Goal: Information Seeking & Learning: Learn about a topic

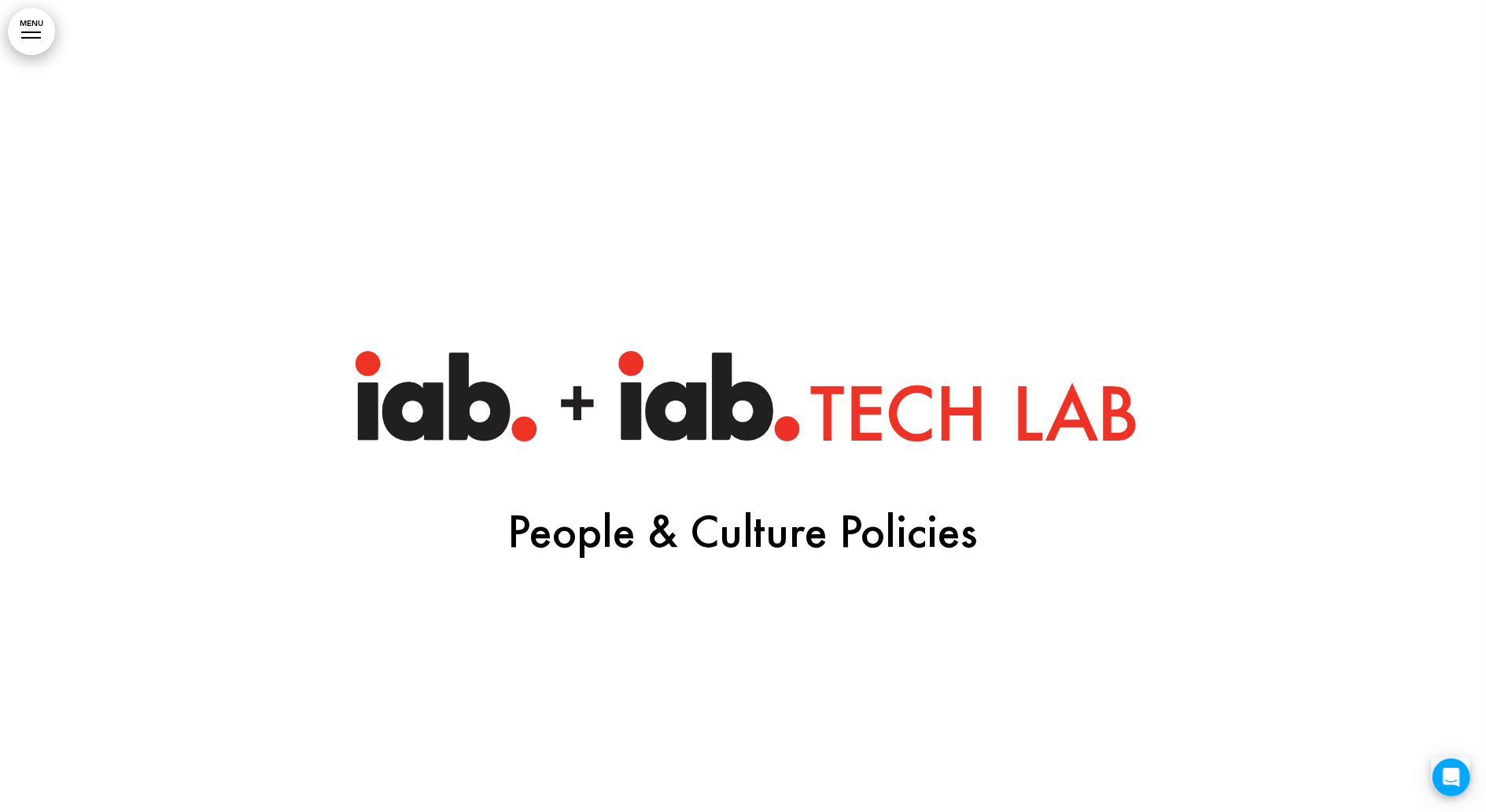
click at [26, 41] on link "MENU" at bounding box center [32, 32] width 47 height 47
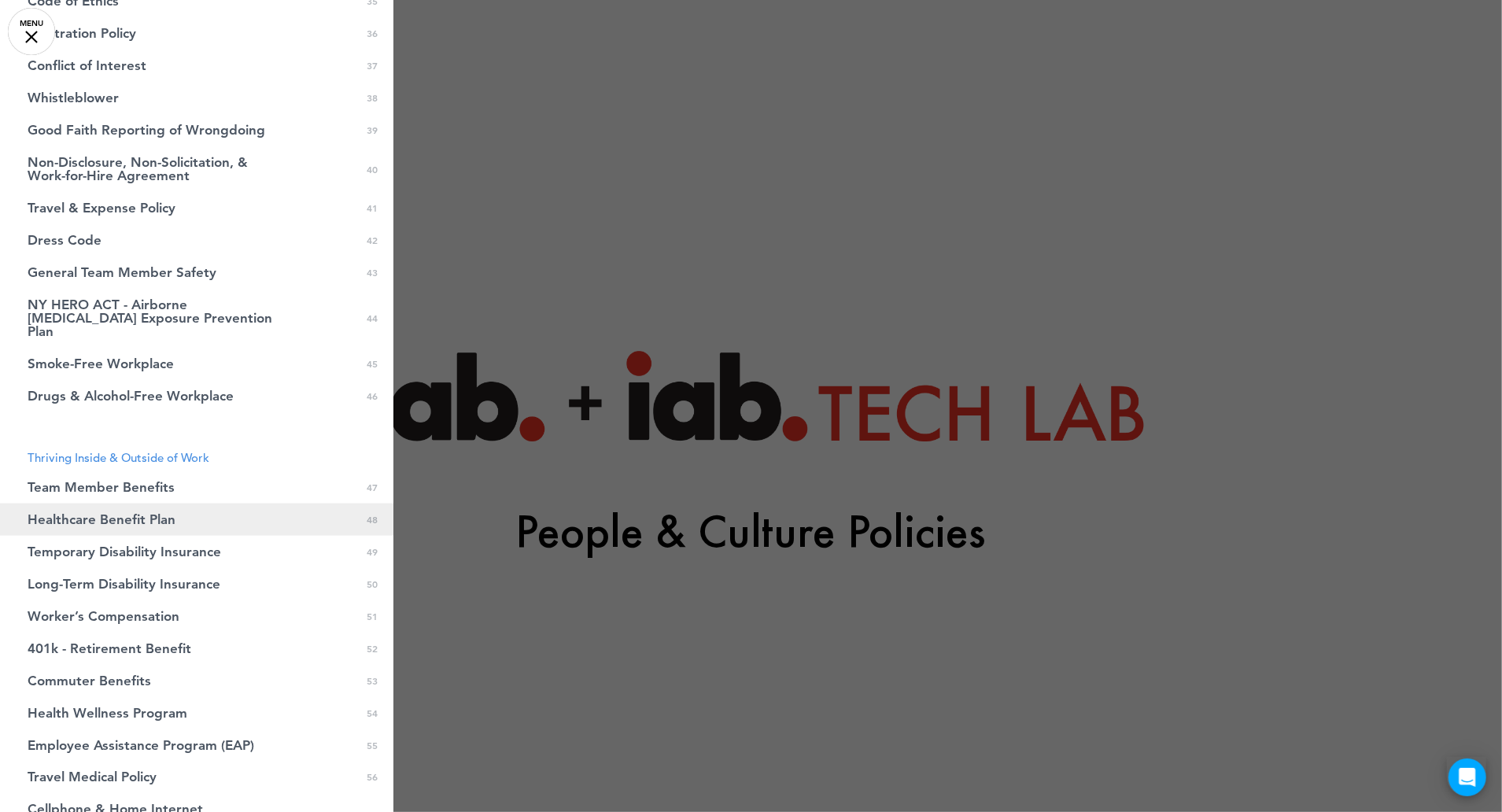
scroll to position [1782, 0]
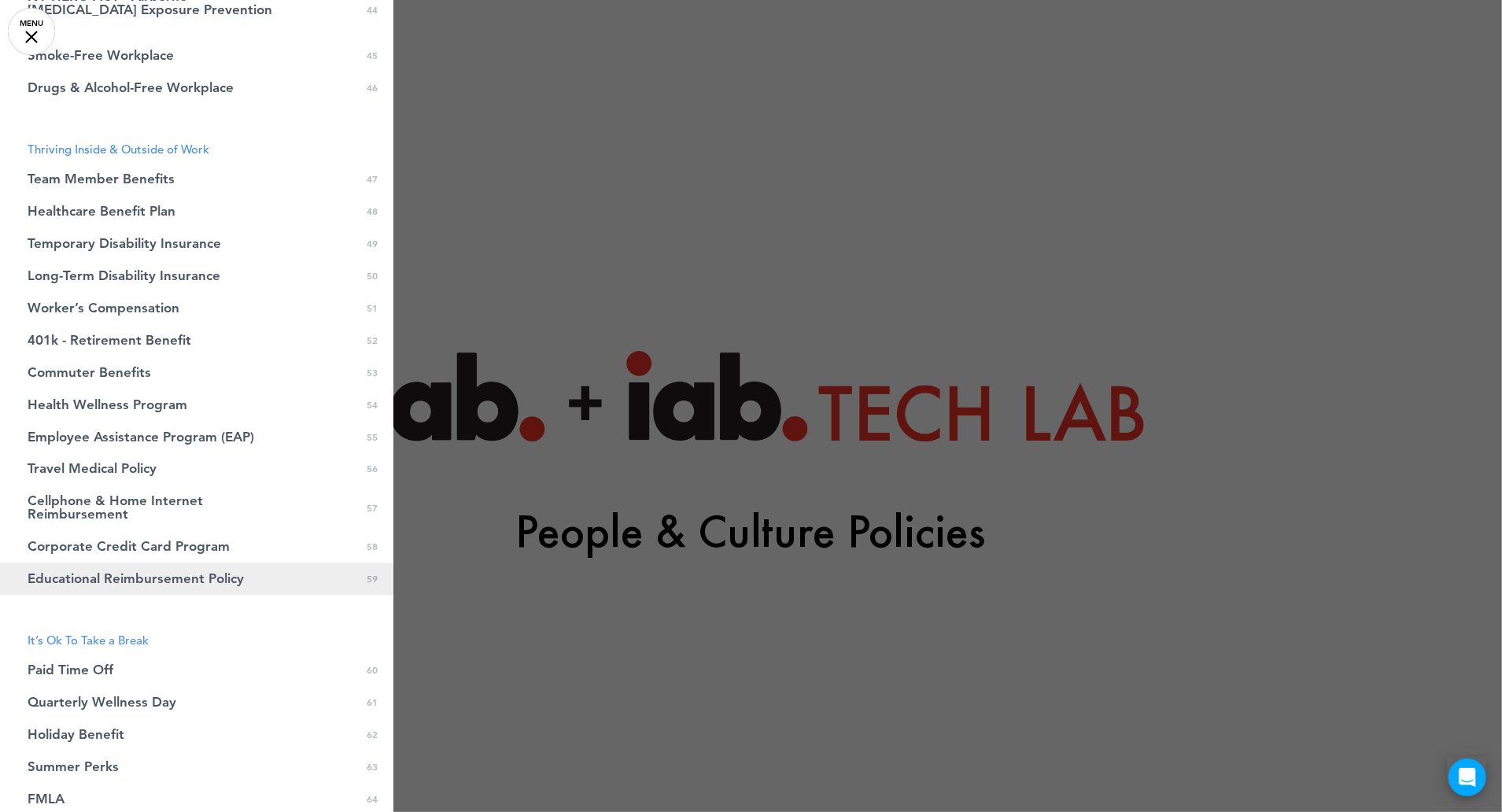
click at [236, 572] on span "Educational Reimbursement Policy" at bounding box center [135, 579] width 216 height 14
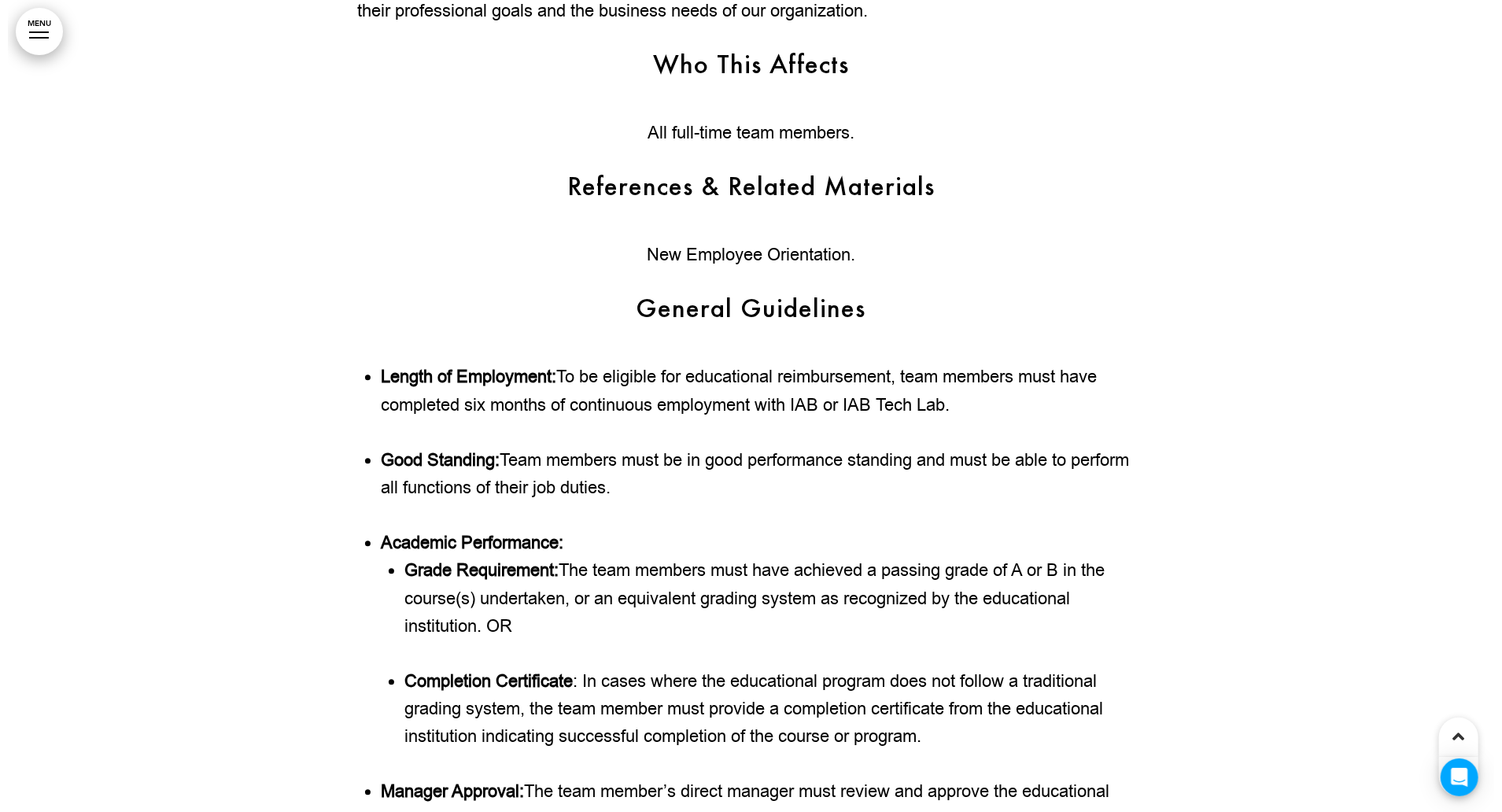
scroll to position [158604, 0]
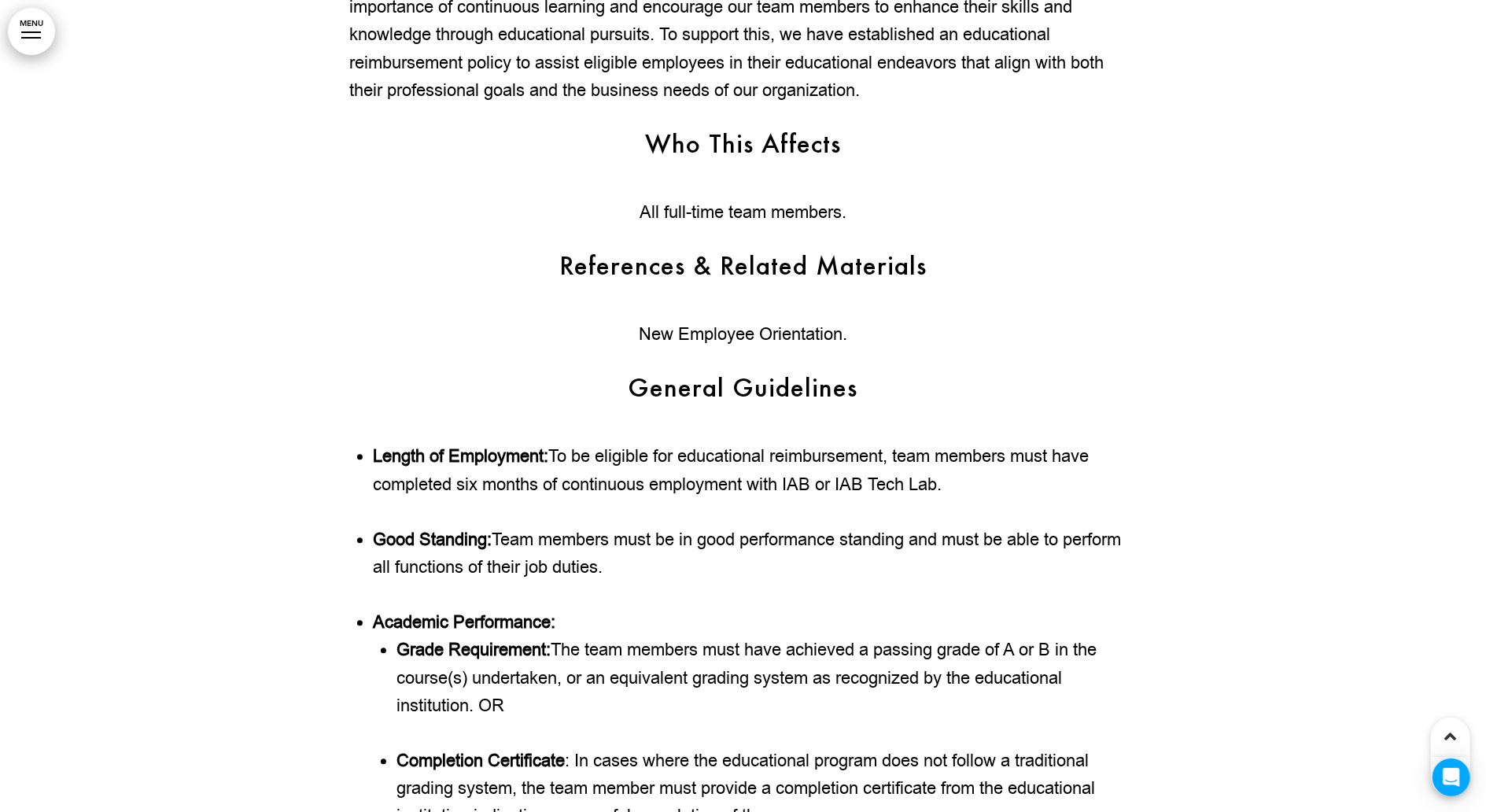
click at [39, 47] on link "MENU" at bounding box center [32, 32] width 47 height 47
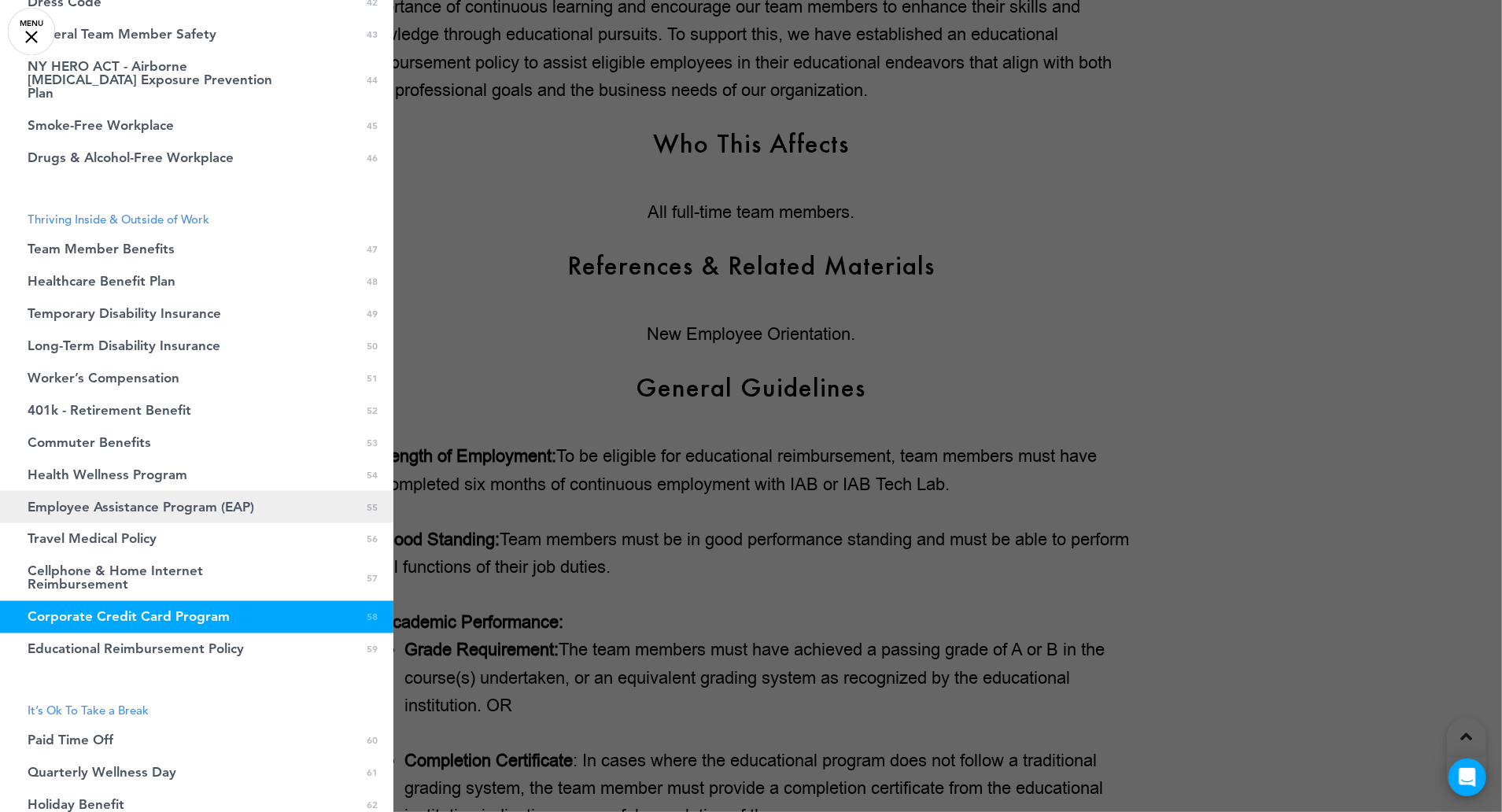
scroll to position [1707, 0]
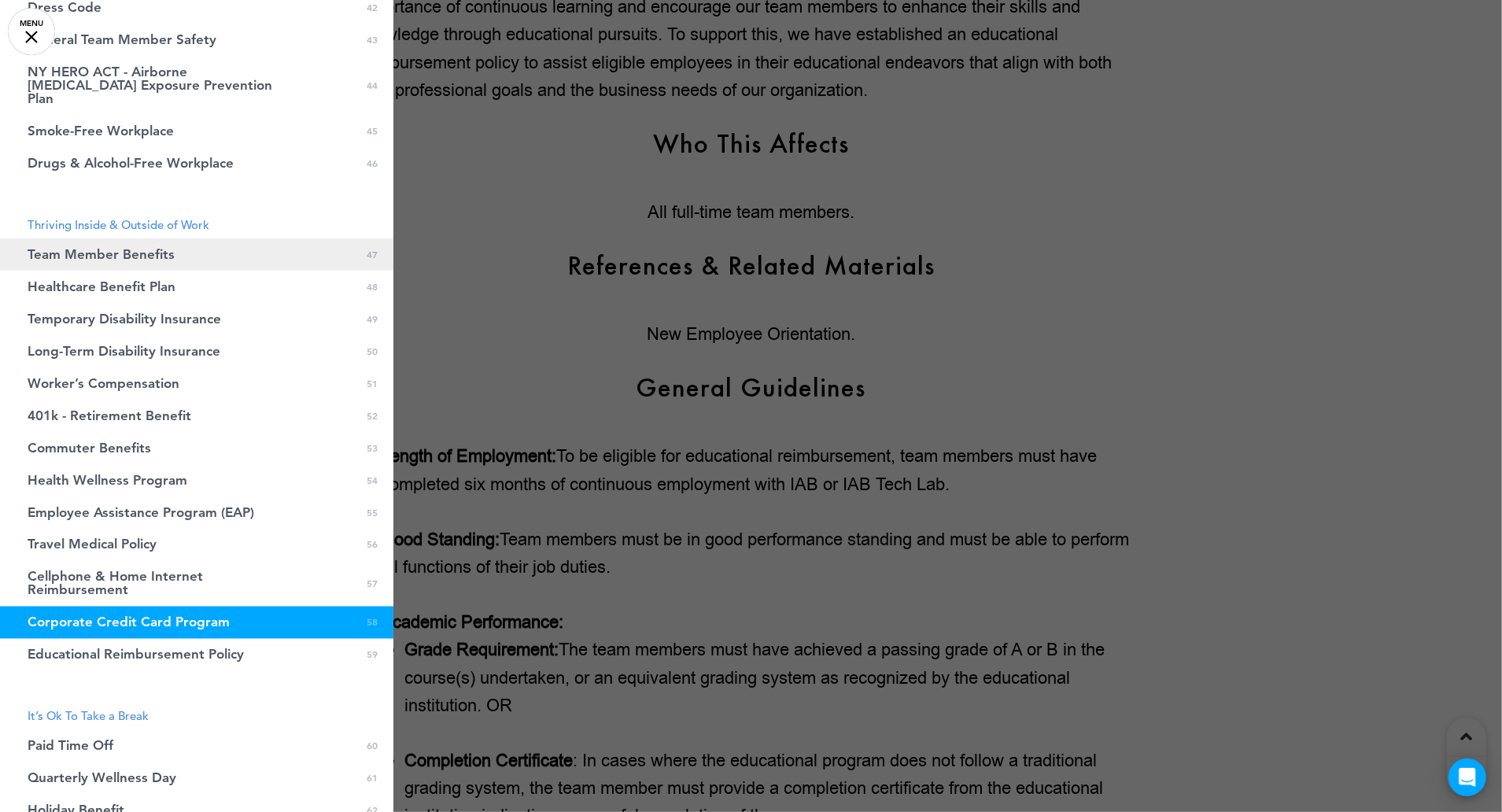
click at [204, 242] on link "Team Member Benefits 0 47" at bounding box center [197, 254] width 394 height 32
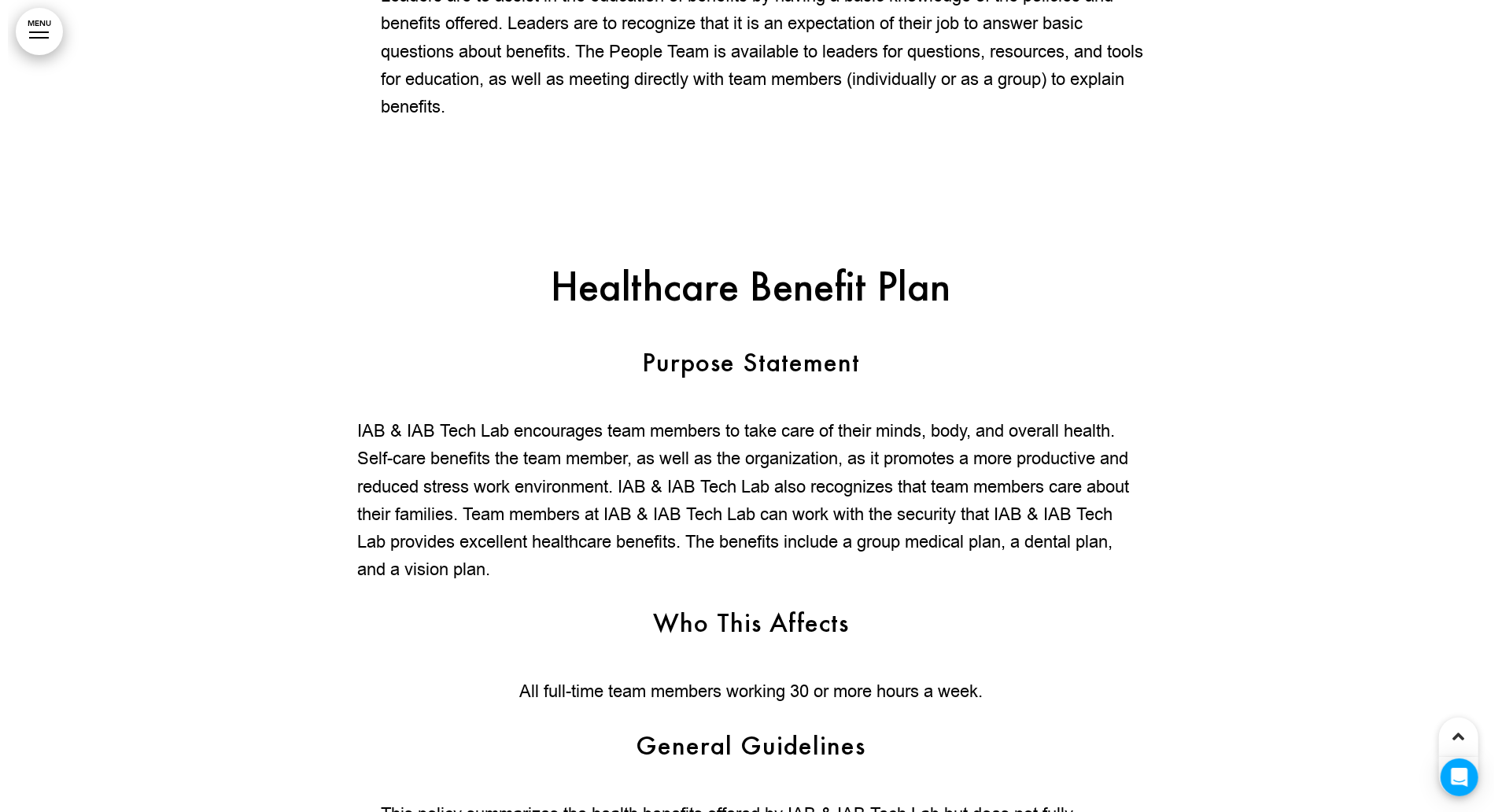
scroll to position [142526, 0]
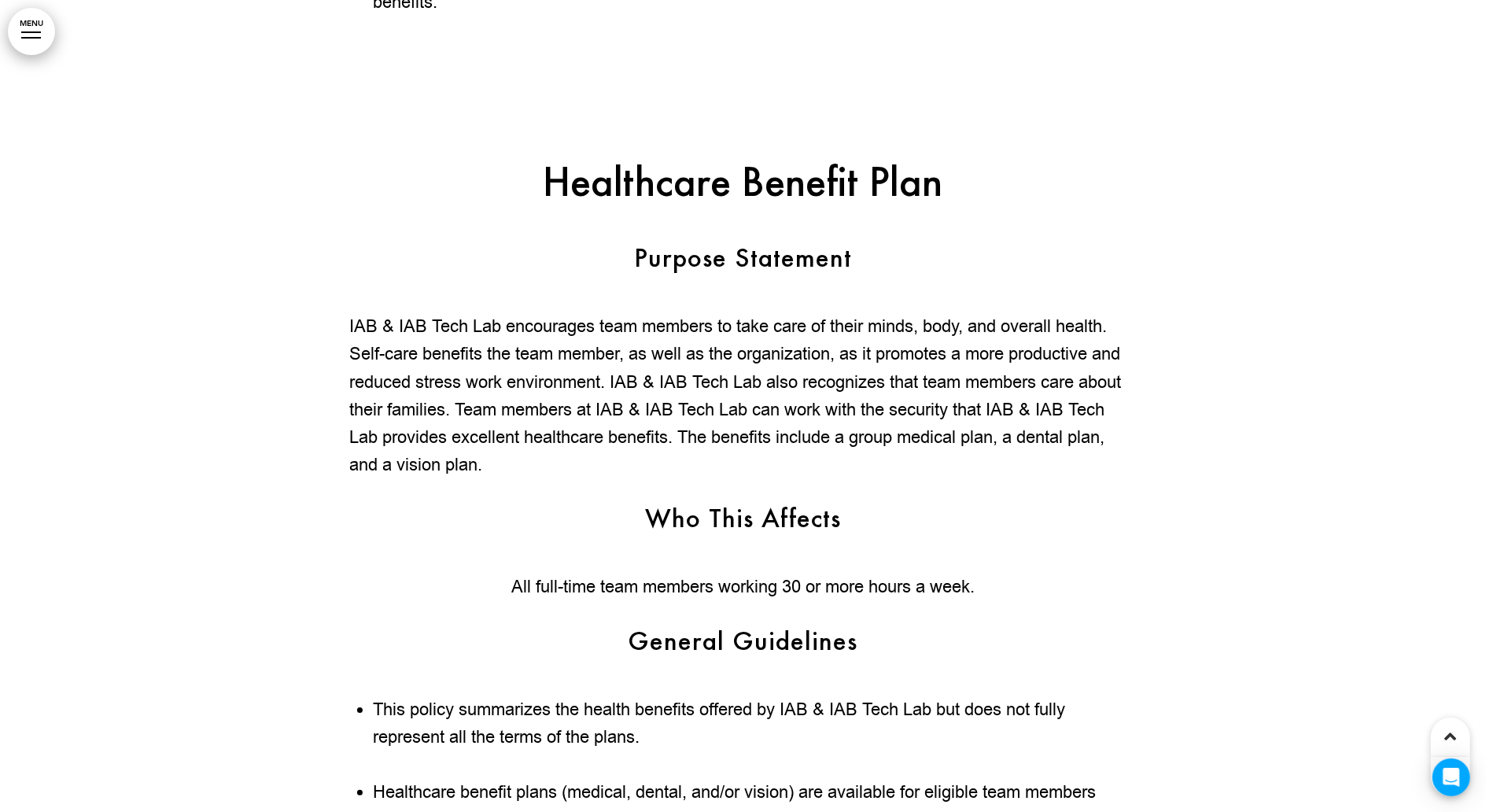
click at [27, 42] on link "MENU" at bounding box center [32, 32] width 47 height 47
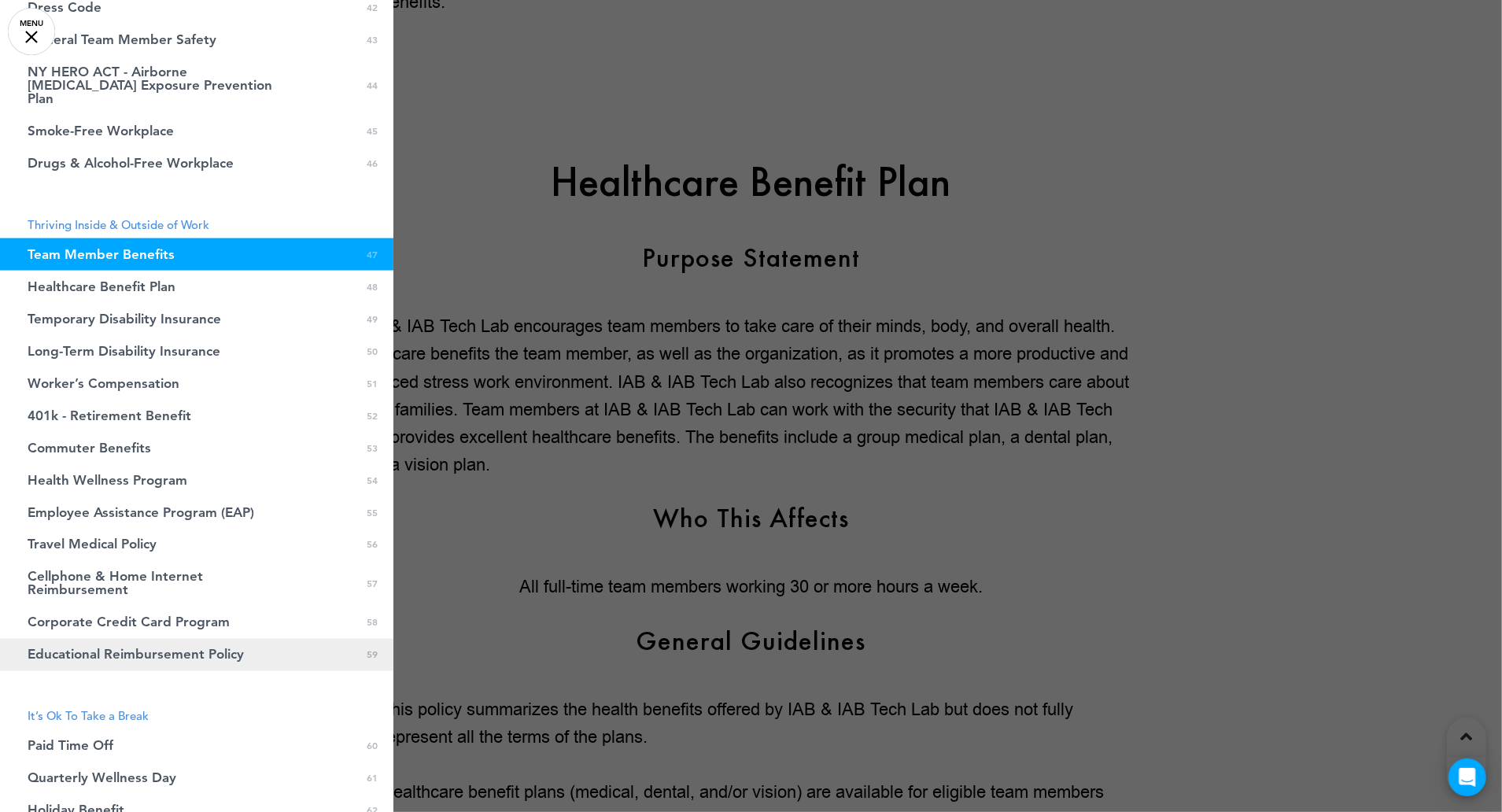
click at [202, 639] on link "Educational Reimbursement Policy 0 59" at bounding box center [197, 655] width 394 height 32
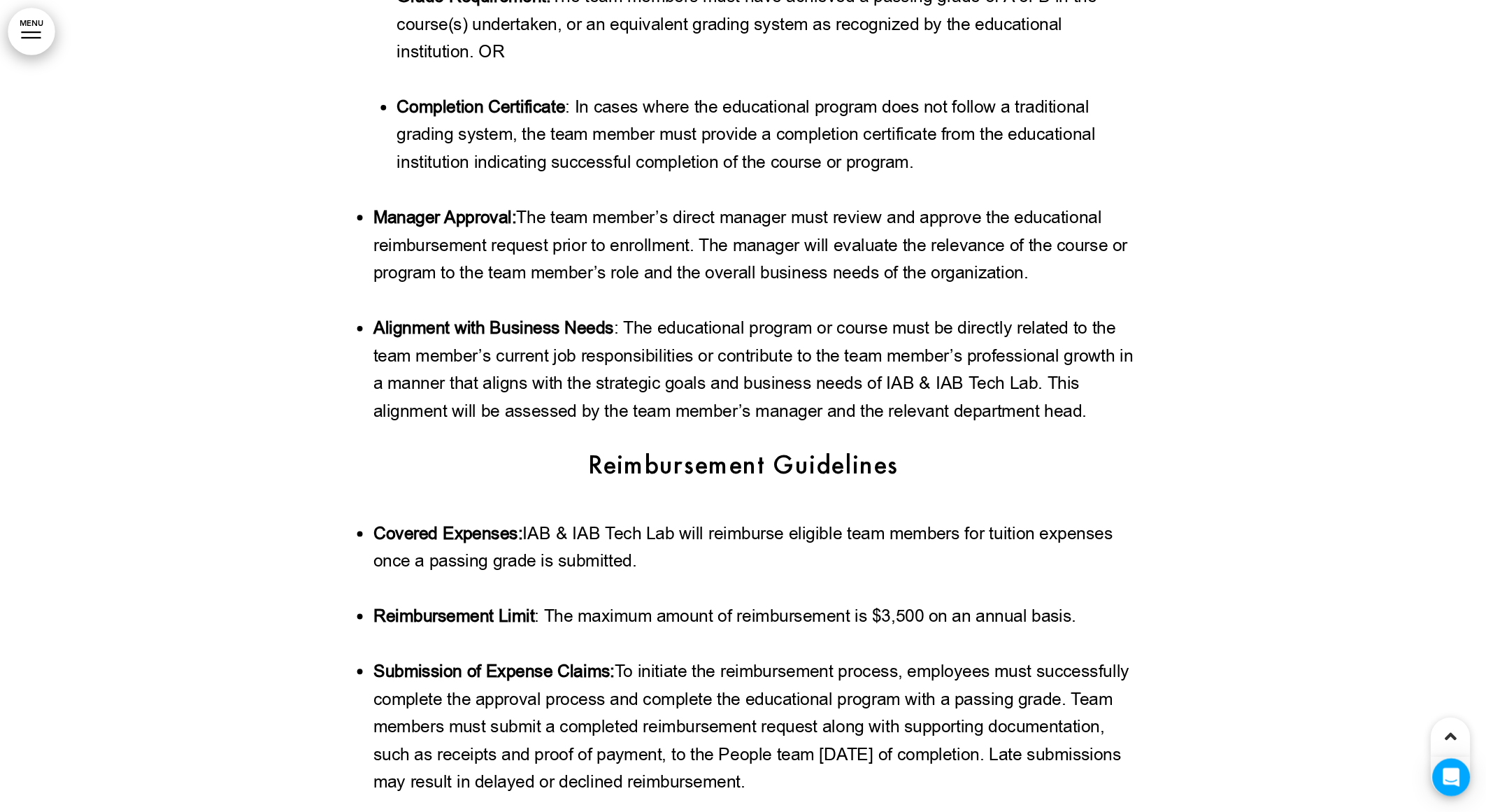
scroll to position [141587, 0]
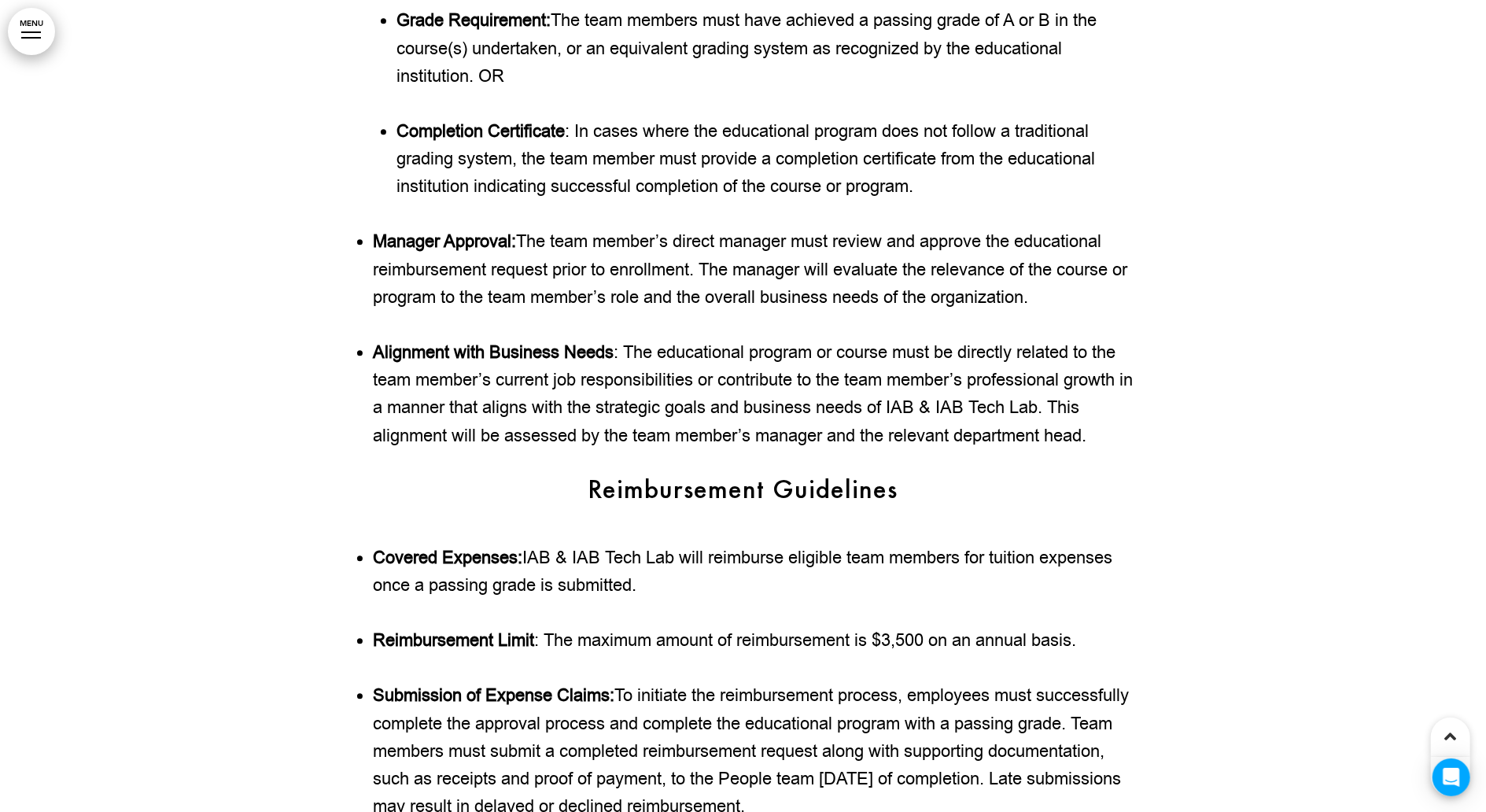
click at [1353, 436] on div at bounding box center [743, 374] width 1486 height 2549
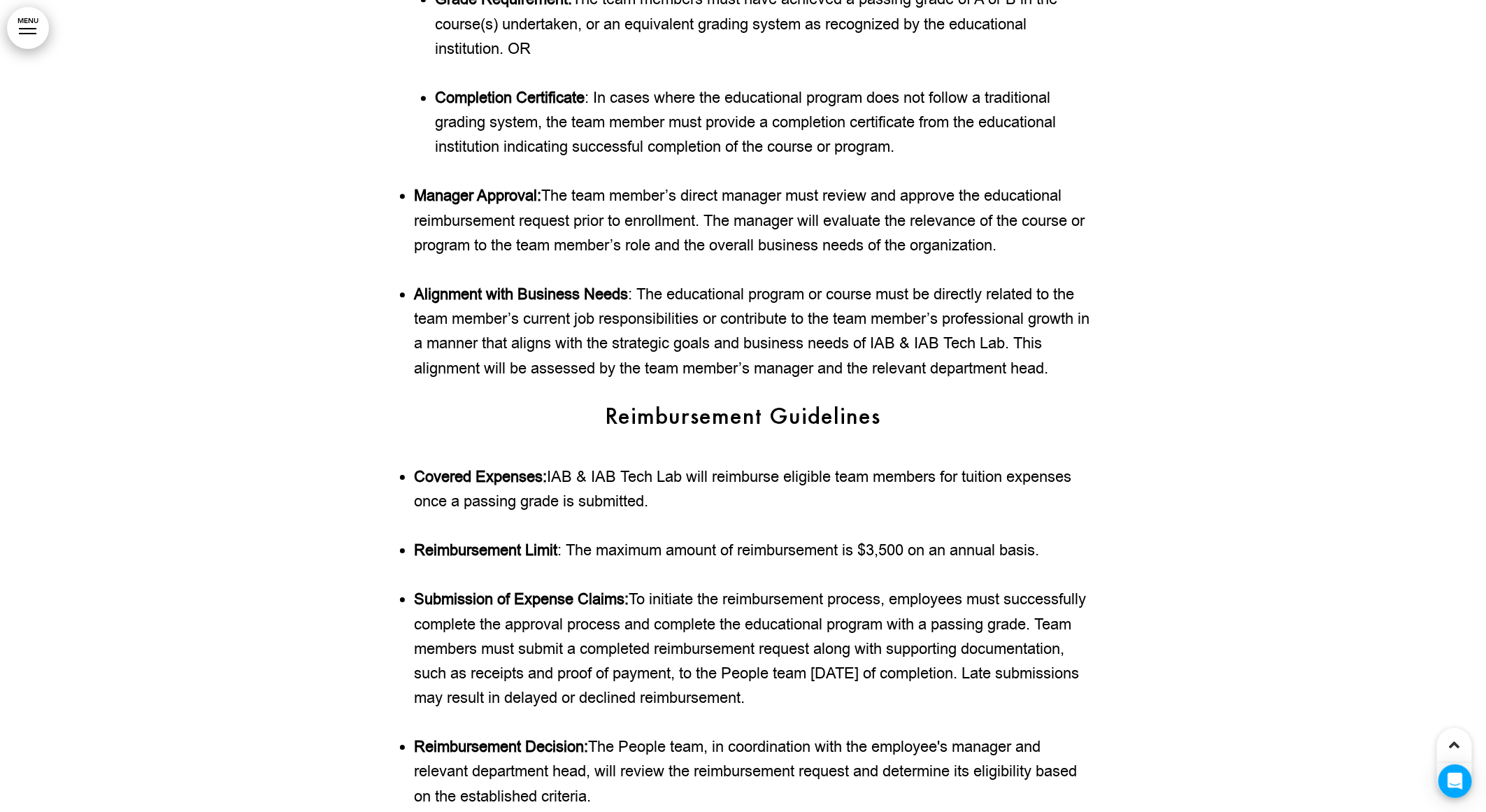
scroll to position [141902, 0]
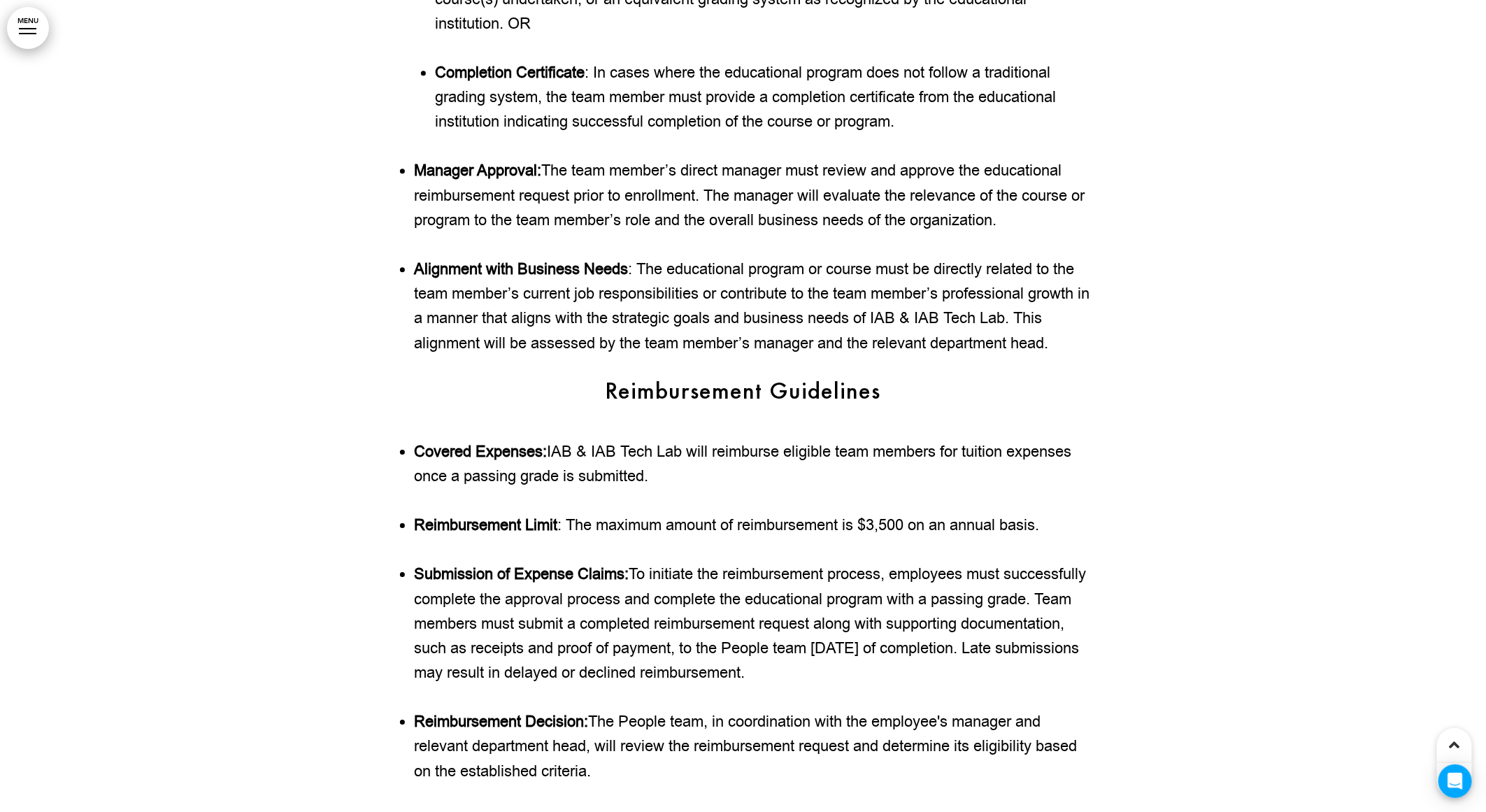
click at [1320, 585] on div at bounding box center [743, 288] width 1486 height 2267
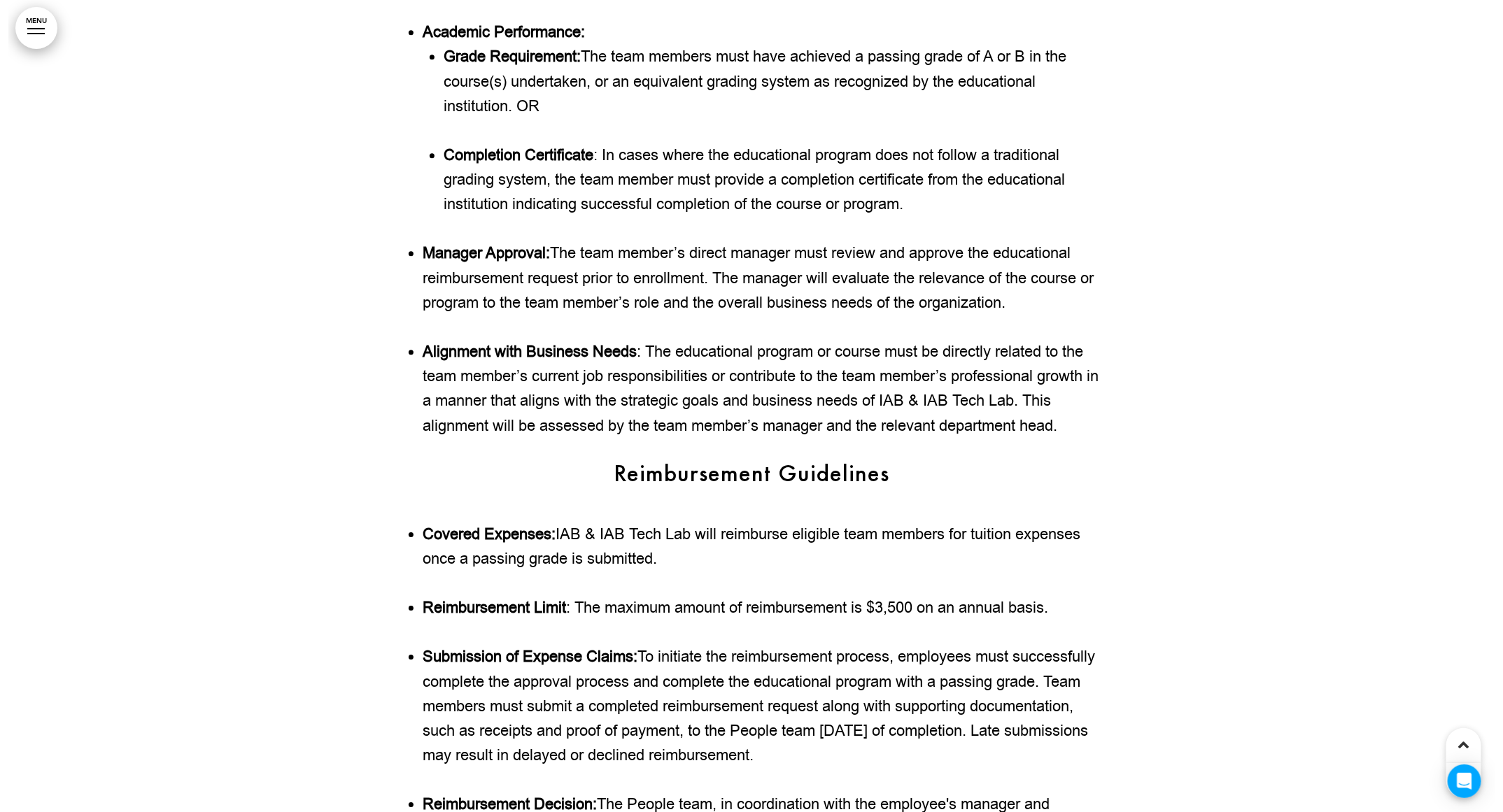
scroll to position [141797, 0]
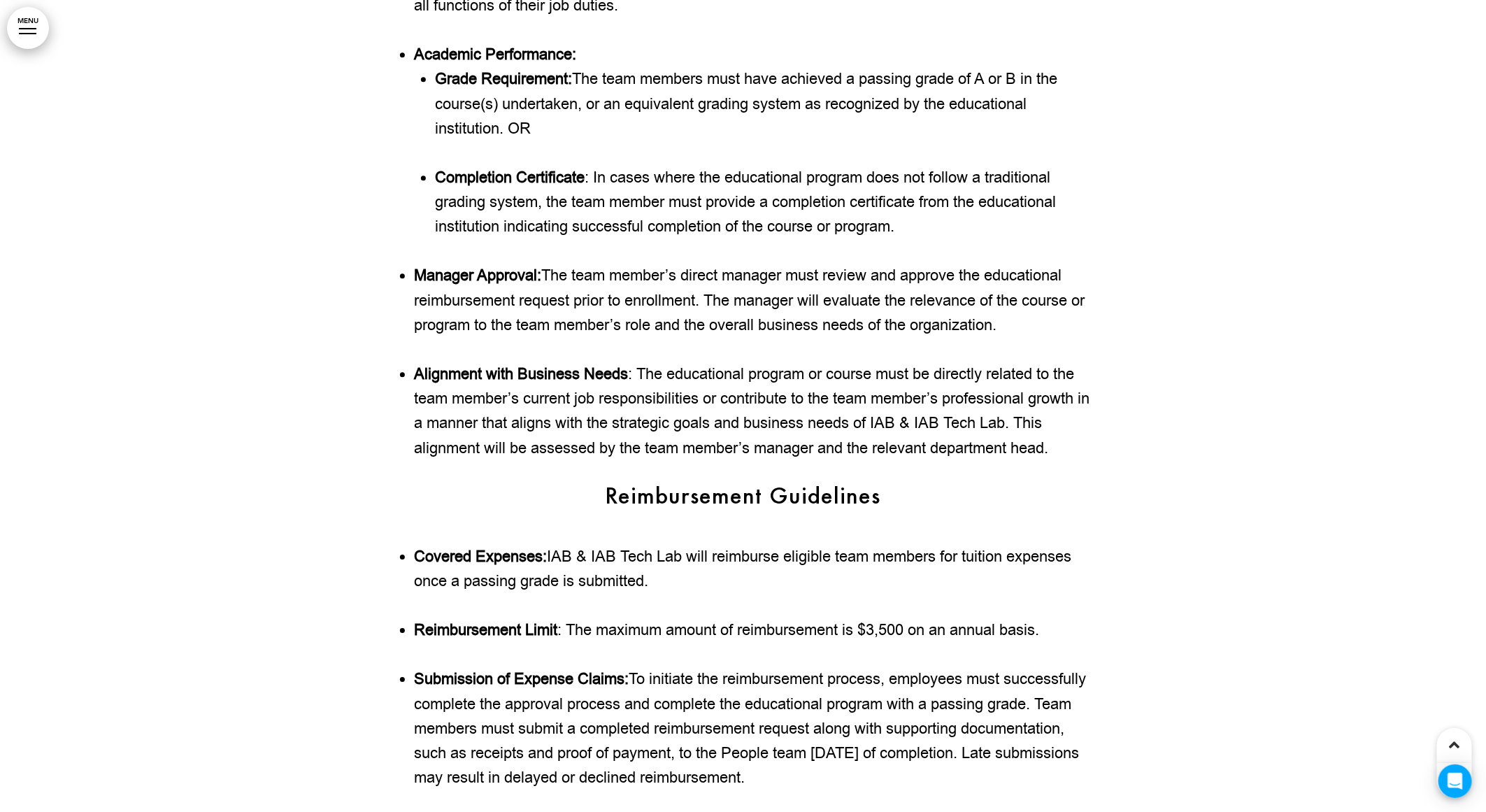
click at [22, 33] on div at bounding box center [27, 34] width 17 height 1
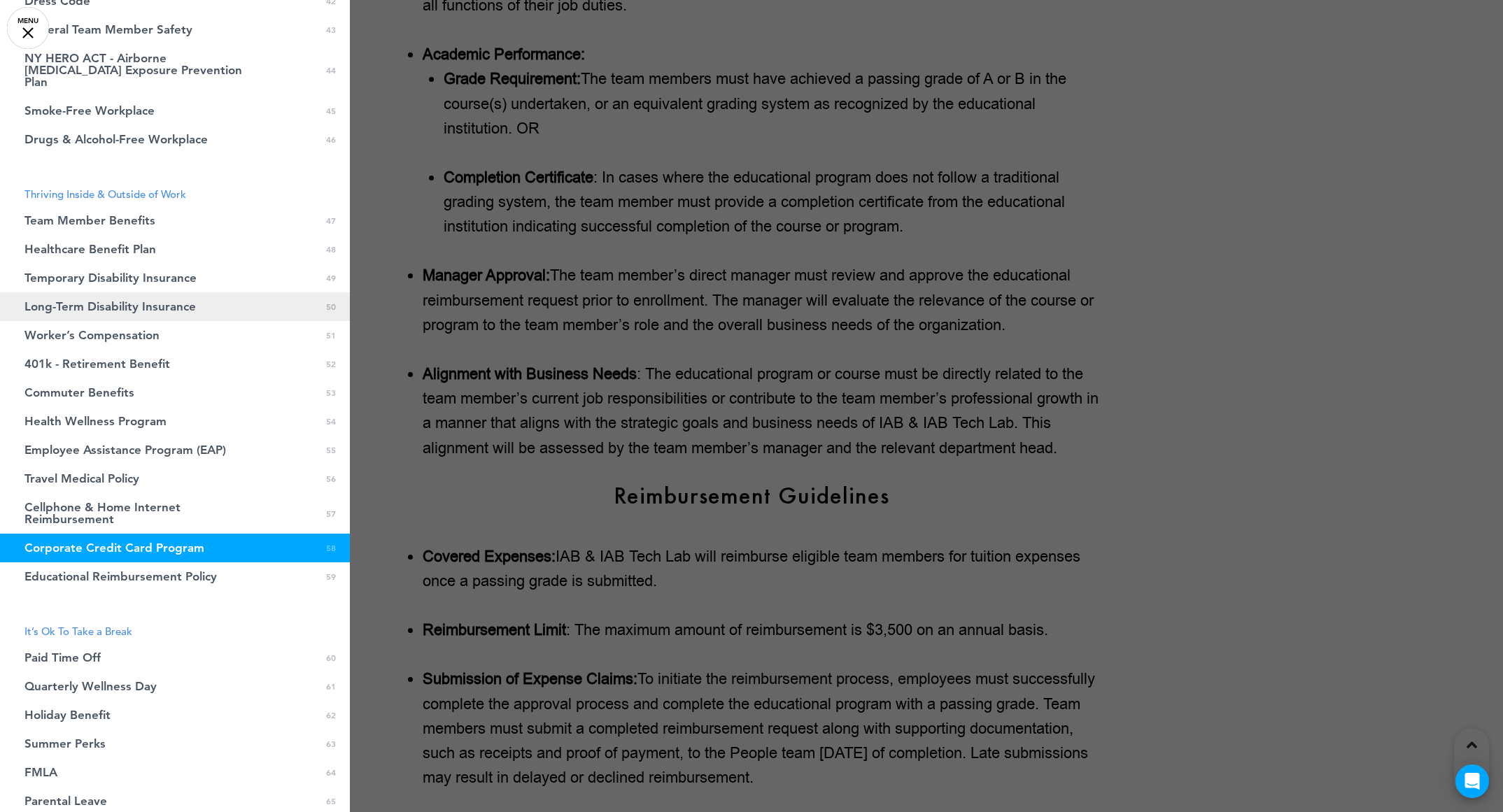
scroll to position [1497, 0]
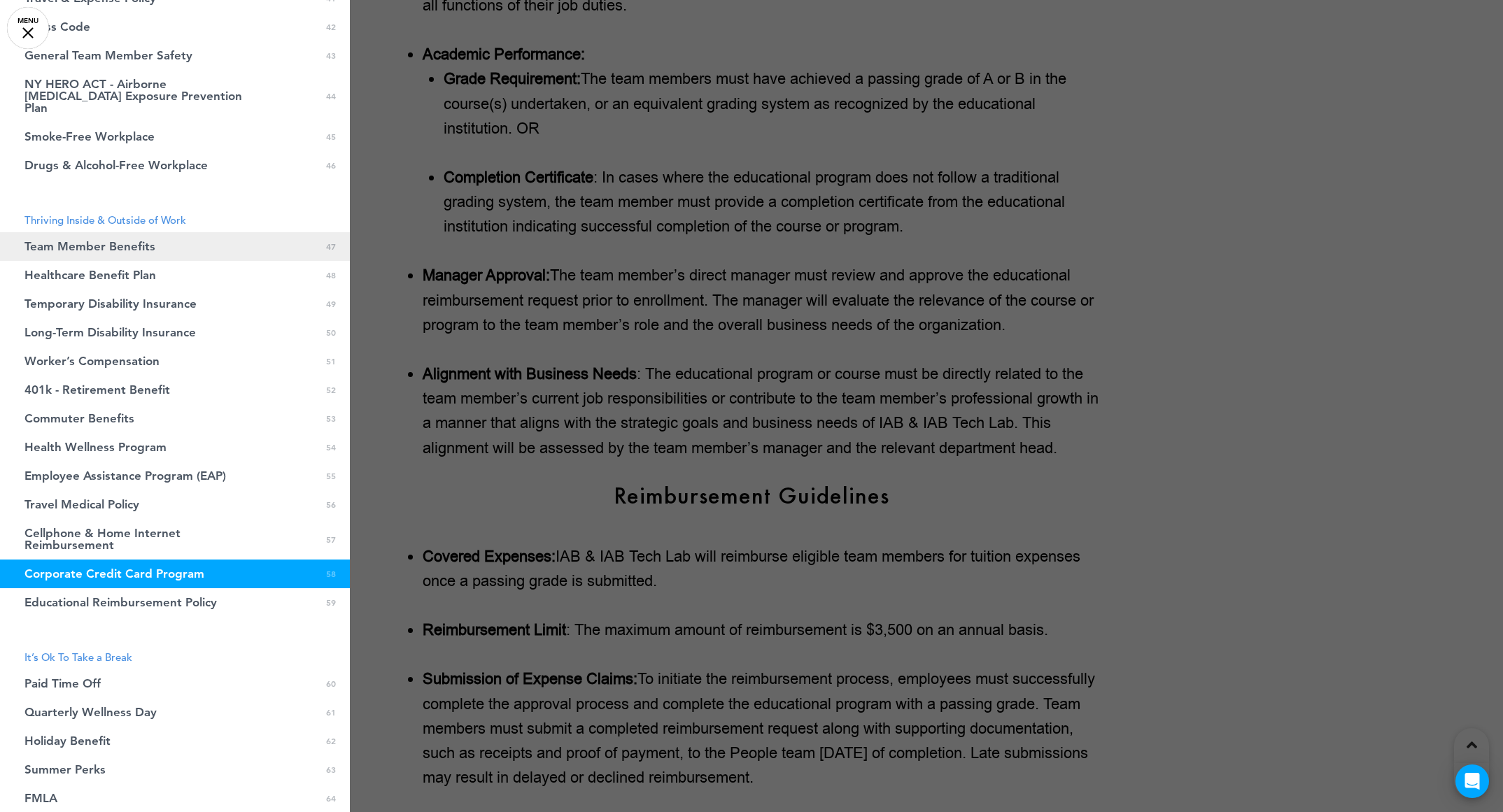
click at [201, 233] on link "Team Member Benefits 0 47" at bounding box center [175, 247] width 350 height 29
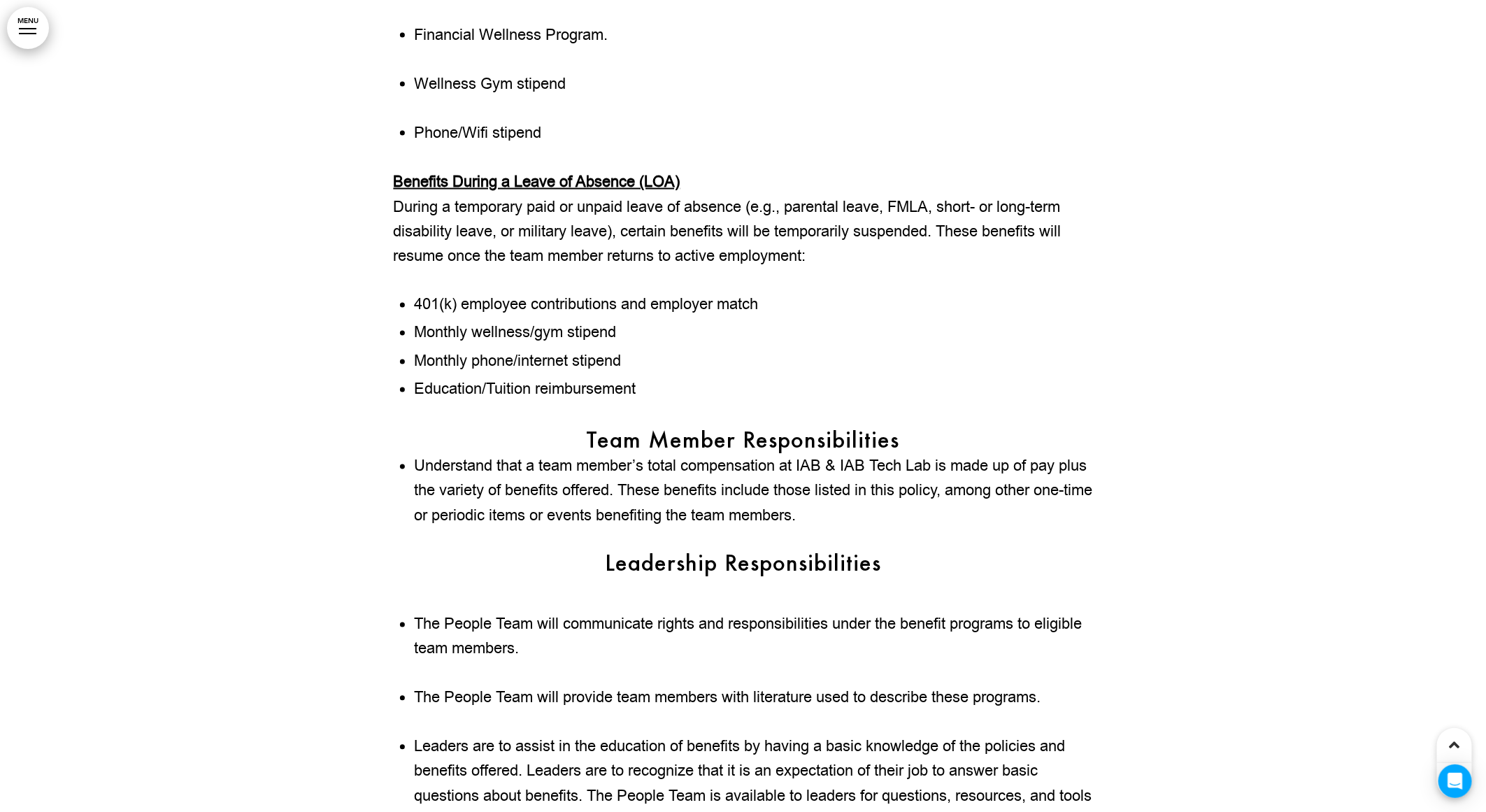
scroll to position [126594, 0]
